Goal: Information Seeking & Learning: Learn about a topic

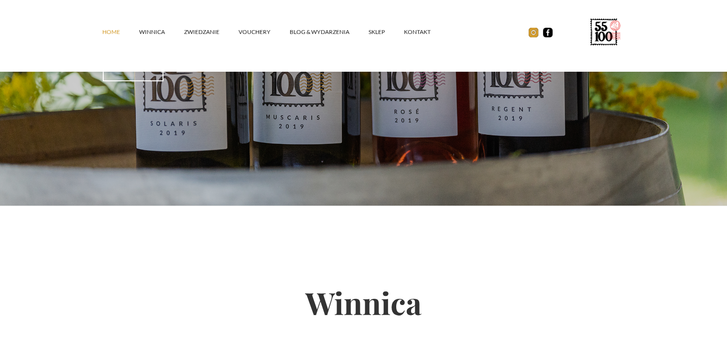
scroll to position [239, 0]
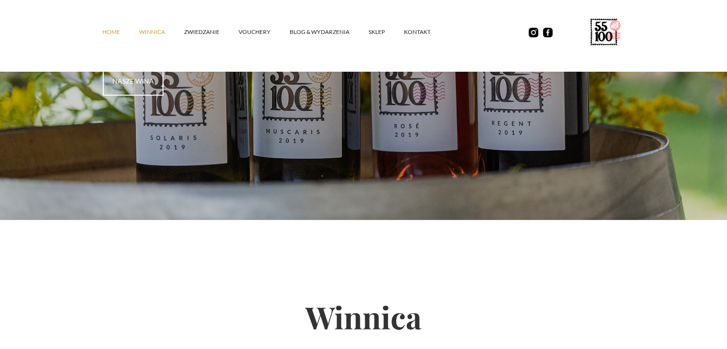
click at [147, 32] on link "winnica" at bounding box center [161, 32] width 45 height 29
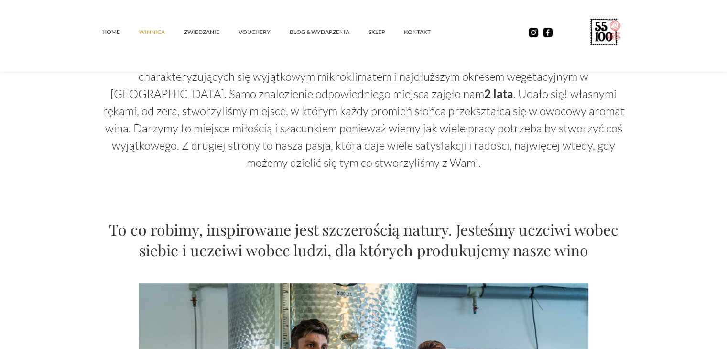
scroll to position [478, 0]
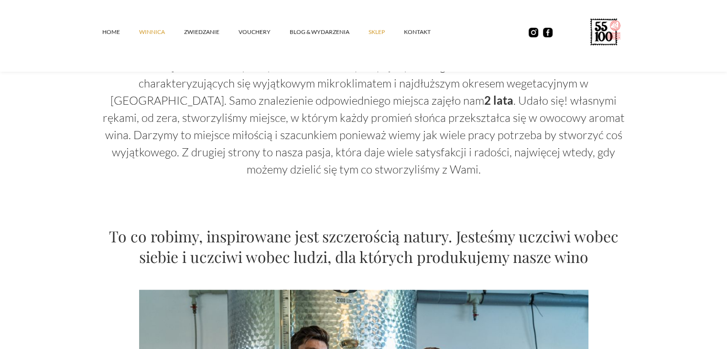
click at [378, 30] on link "SKLEP" at bounding box center [385, 32] width 35 height 29
click at [334, 33] on link "Blog & Wydarzenia" at bounding box center [329, 32] width 79 height 29
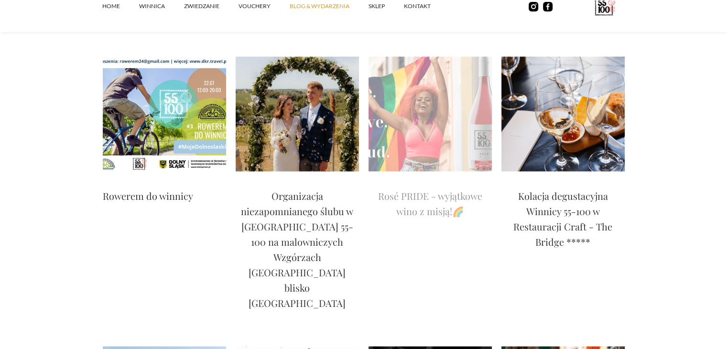
scroll to position [1720, 0]
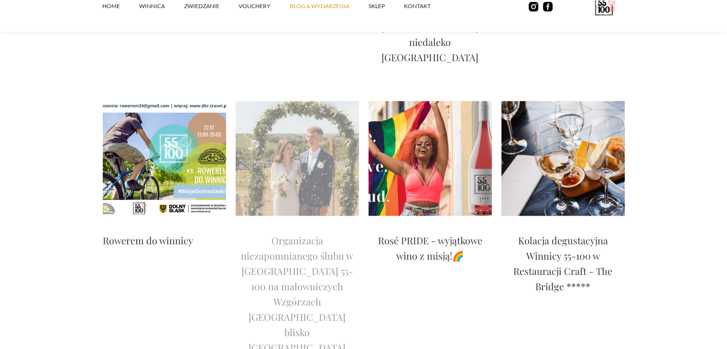
click at [294, 101] on img at bounding box center [297, 158] width 123 height 115
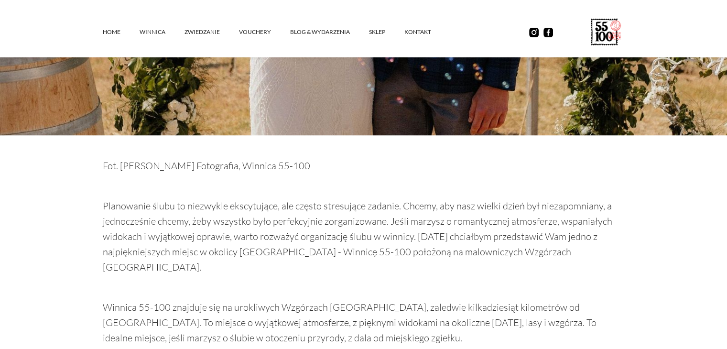
scroll to position [621, 0]
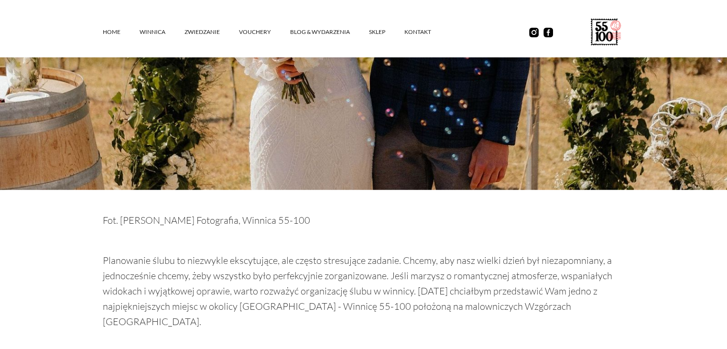
click at [487, 263] on p "Planowanie ślubu to niezwykle ekscytujące, ale często stresujące zadanie. Chcem…" at bounding box center [364, 291] width 522 height 76
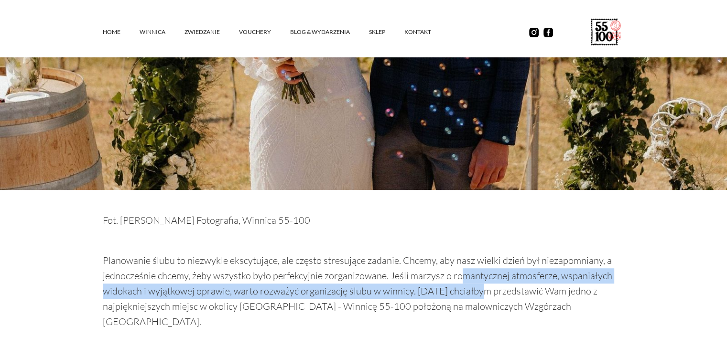
drag, startPoint x: 461, startPoint y: 262, endPoint x: 475, endPoint y: 271, distance: 17.0
click at [475, 271] on p "Planowanie ślubu to niezwykle ekscytujące, ale często stresujące zadanie. Chcem…" at bounding box center [364, 291] width 522 height 76
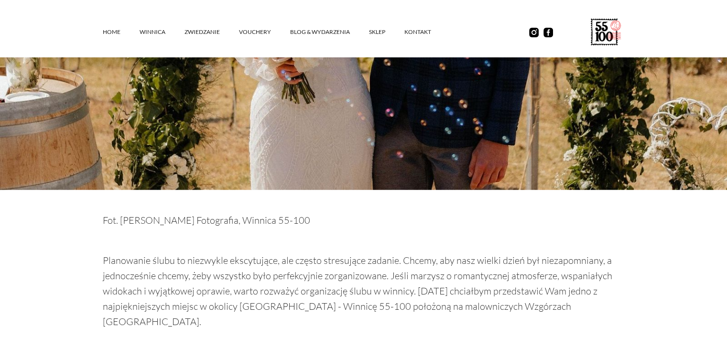
click at [392, 290] on p "Planowanie ślubu to niezwykle ekscytujące, ale często stresujące zadanie. Chcem…" at bounding box center [364, 291] width 522 height 76
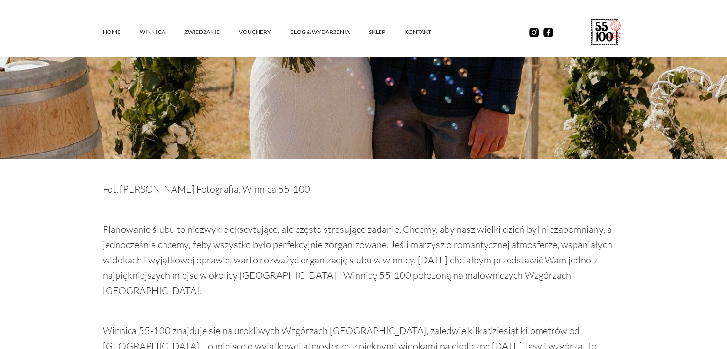
scroll to position [669, 0]
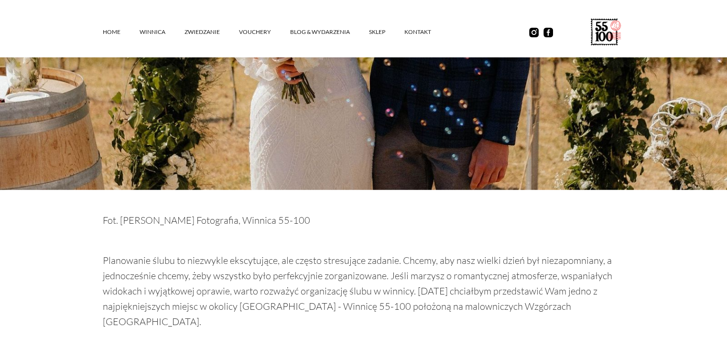
drag, startPoint x: 176, startPoint y: 274, endPoint x: 435, endPoint y: 302, distance: 261.0
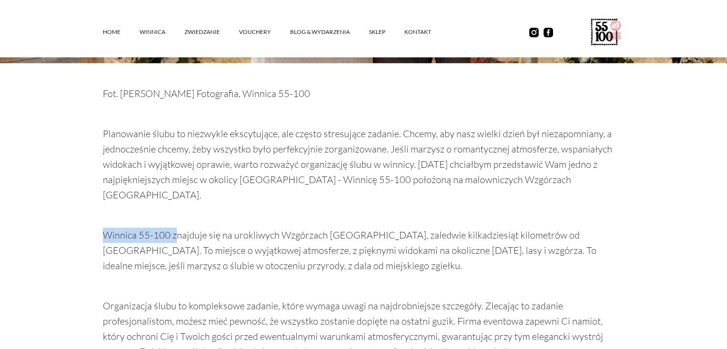
scroll to position [765, 0]
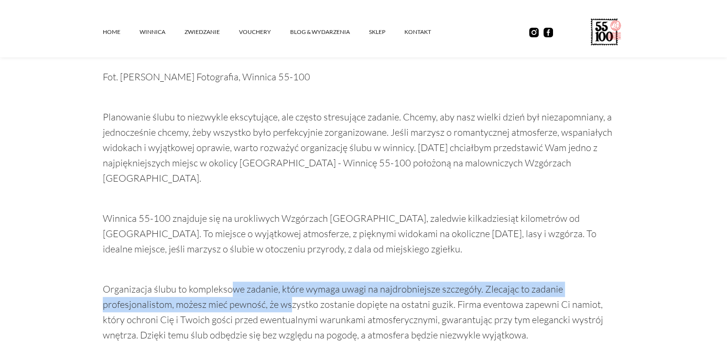
drag, startPoint x: 256, startPoint y: 261, endPoint x: 289, endPoint y: 267, distance: 33.5
click at [289, 281] on p "Organizacja ślubu to kompleksowe zadanie, które wymaga uwagi na najdrobniejsze …" at bounding box center [364, 311] width 522 height 61
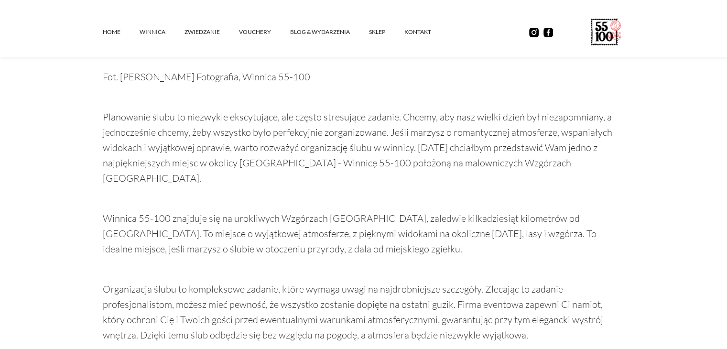
click at [407, 281] on p "Organizacja ślubu to kompleksowe zadanie, które wymaga uwagi na najdrobniejsze …" at bounding box center [364, 311] width 522 height 61
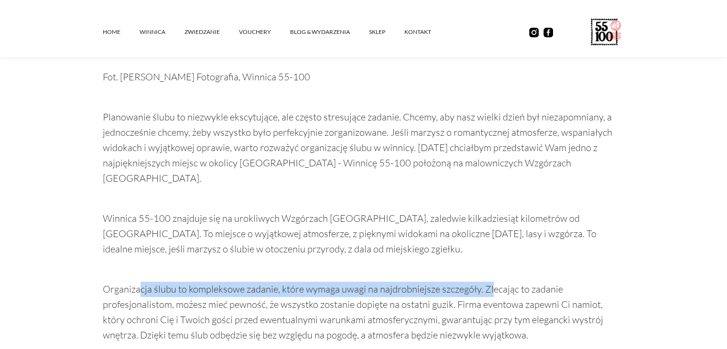
drag, startPoint x: 141, startPoint y: 260, endPoint x: 488, endPoint y: 260, distance: 346.9
click at [488, 281] on p "Organizacja ślubu to kompleksowe zadanie, które wymaga uwagi na najdrobniejsze …" at bounding box center [364, 311] width 522 height 61
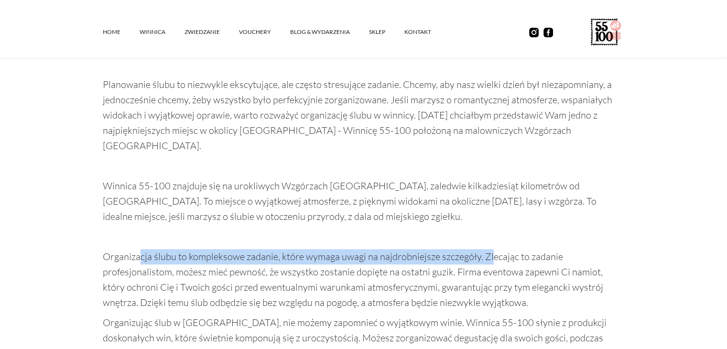
scroll to position [812, 0]
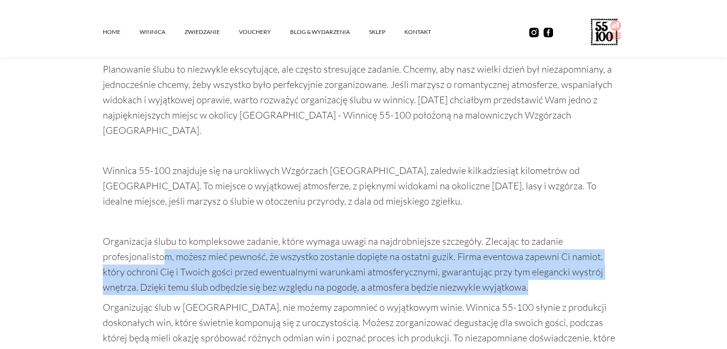
drag, startPoint x: 162, startPoint y: 233, endPoint x: 606, endPoint y: 258, distance: 444.2
click at [606, 258] on p "Organizacja ślubu to kompleksowe zadanie, które wymaga uwagi na najdrobniejsze …" at bounding box center [364, 264] width 522 height 61
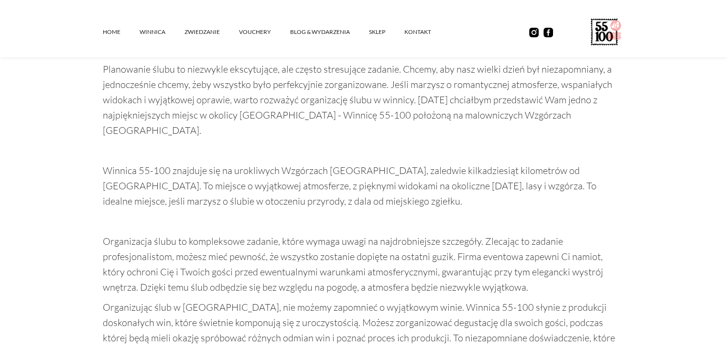
click at [107, 265] on div "Fot. Katarzyna Retka Fotografia, Winnica 55-100 ‍ Planowanie ślubu to niezwykle…" at bounding box center [364, 272] width 522 height 501
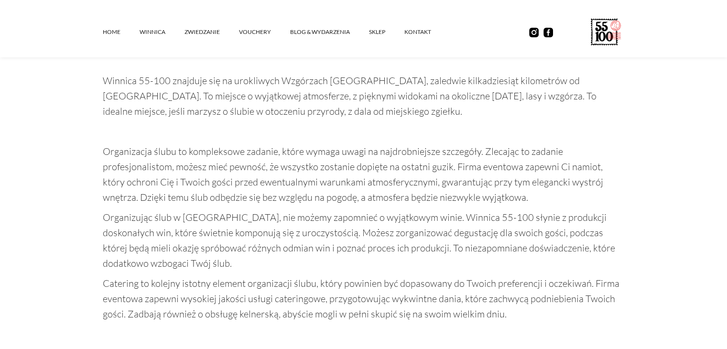
scroll to position [908, 0]
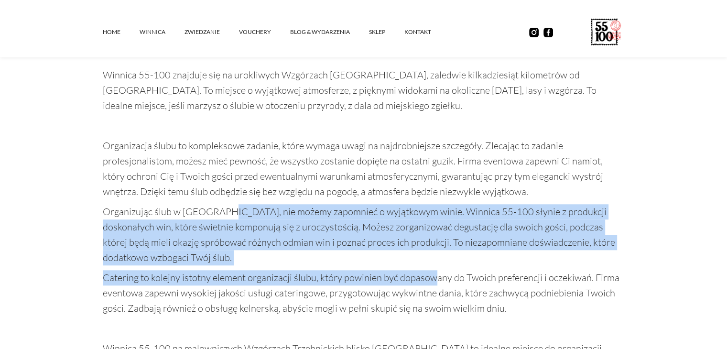
drag, startPoint x: 216, startPoint y: 188, endPoint x: 433, endPoint y: 240, distance: 222.8
click at [433, 240] on div "Fot. Katarzyna Retka Fotografia, Winnica 55-100 ‍ Planowanie ślubu to niezwykle…" at bounding box center [364, 176] width 522 height 501
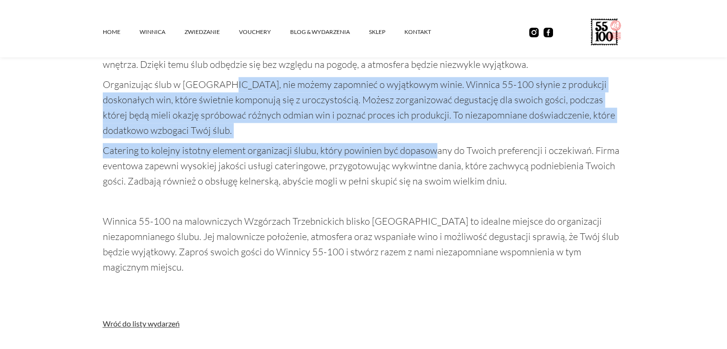
scroll to position [1051, 0]
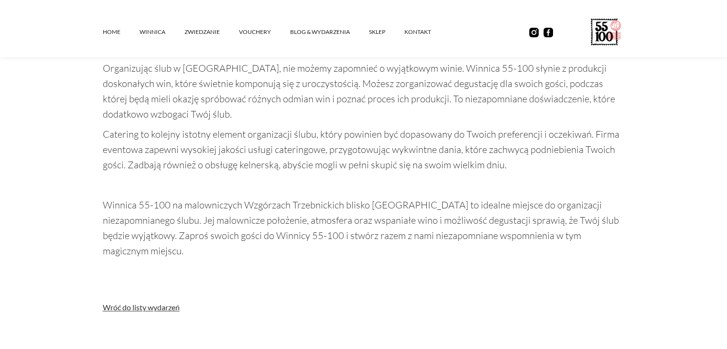
click at [400, 177] on p "‍" at bounding box center [364, 184] width 522 height 15
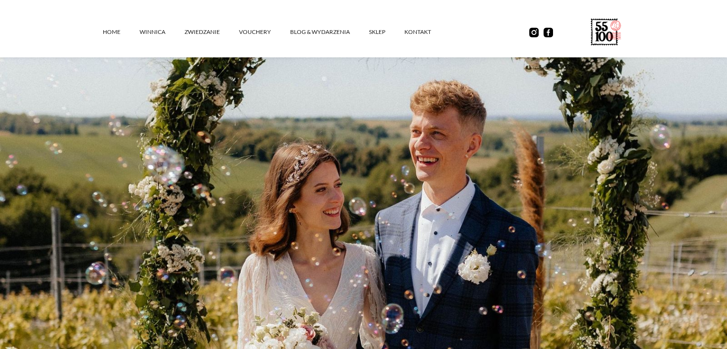
scroll to position [287, 0]
